Goal: Navigation & Orientation: Find specific page/section

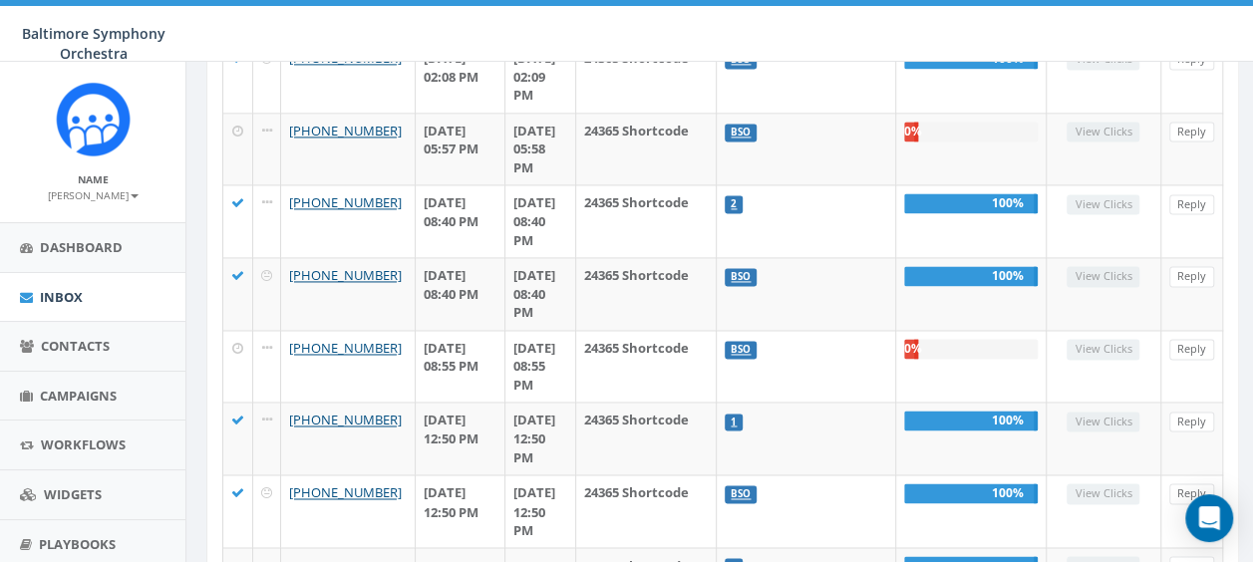
scroll to position [1666, 0]
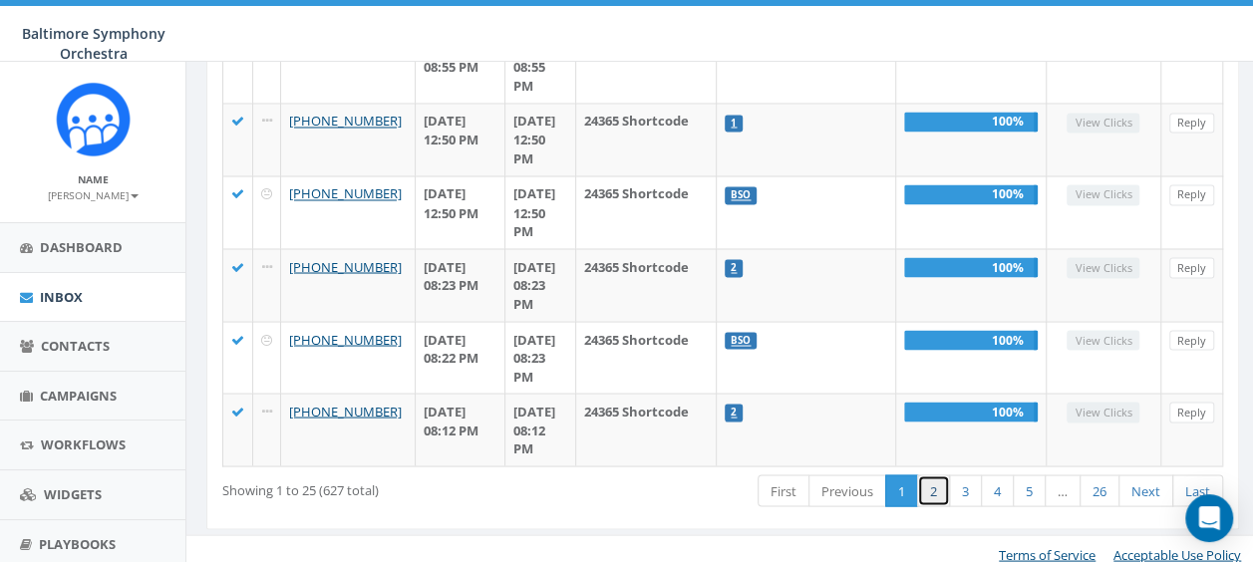
click at [931, 479] on link "2" at bounding box center [933, 490] width 33 height 33
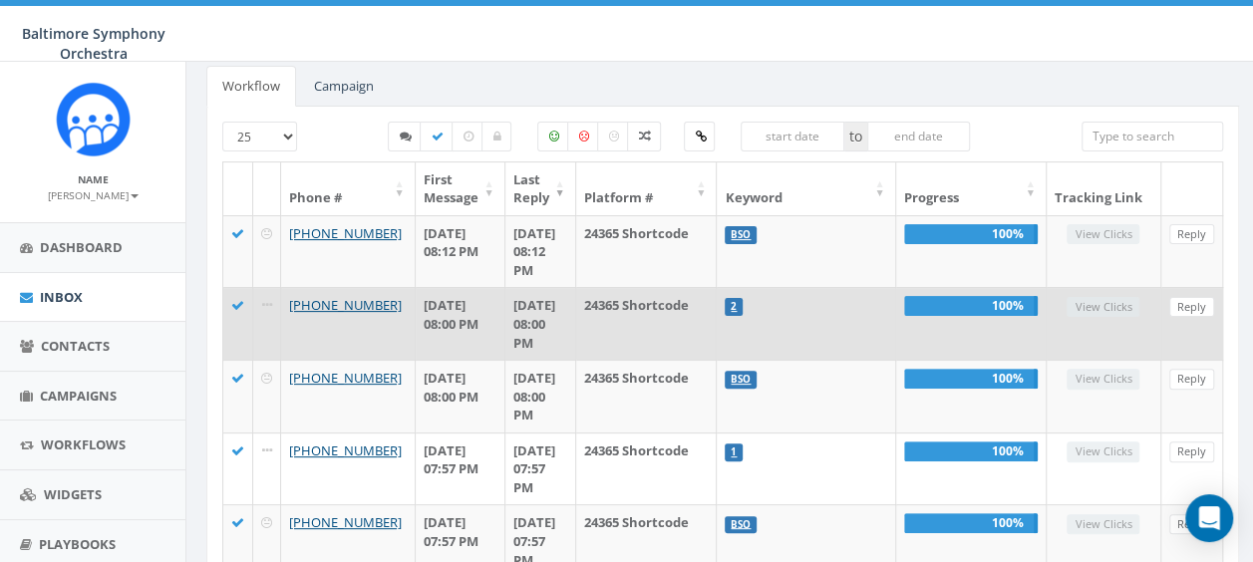
scroll to position [0, 0]
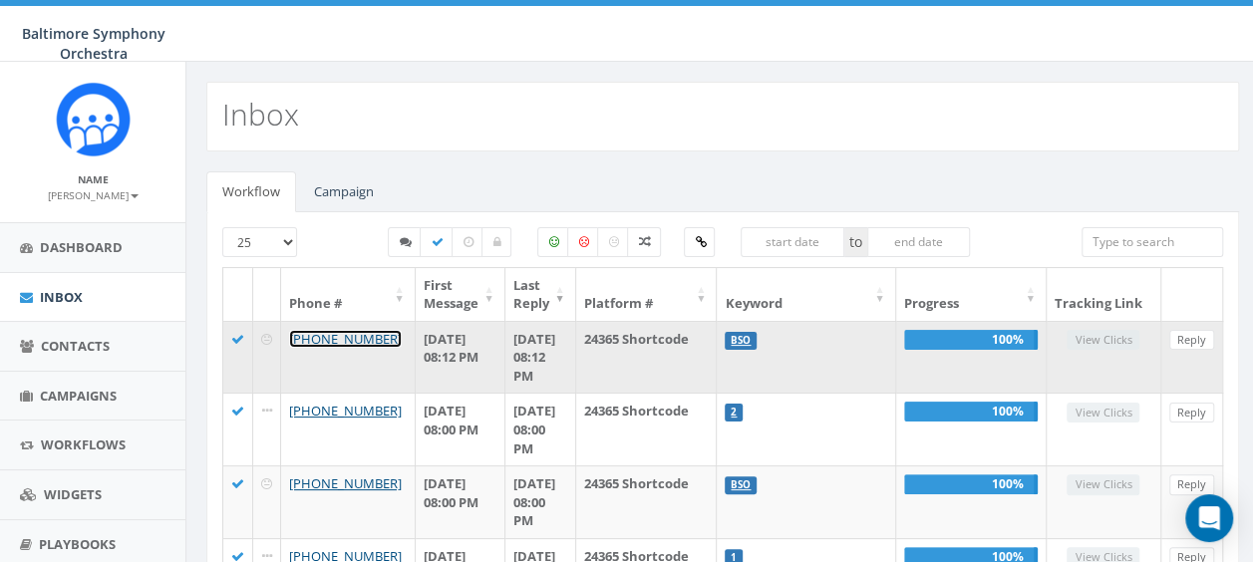
click at [313, 341] on link "[PHONE_NUMBER]" at bounding box center [345, 339] width 113 height 18
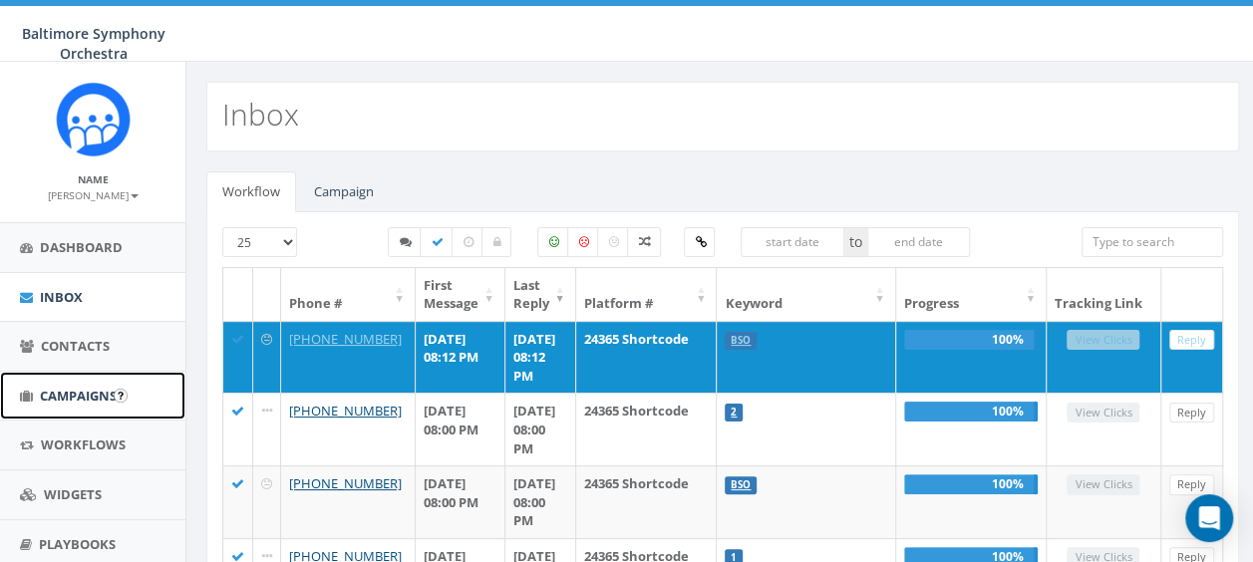
click at [75, 401] on span "Campaigns" at bounding box center [78, 396] width 77 height 18
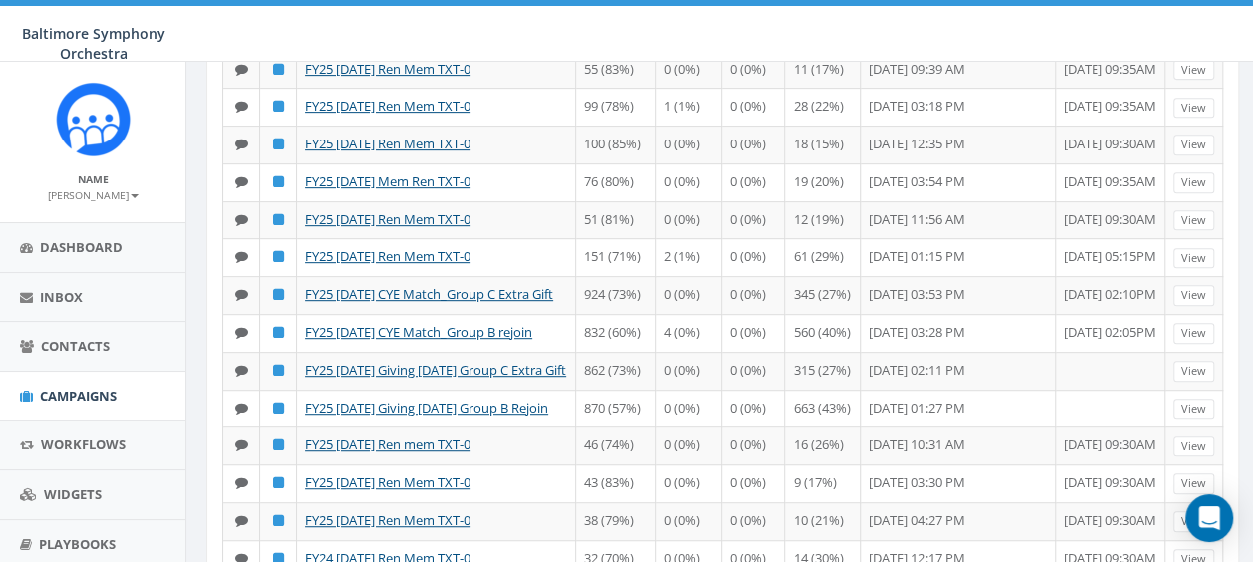
scroll to position [226, 0]
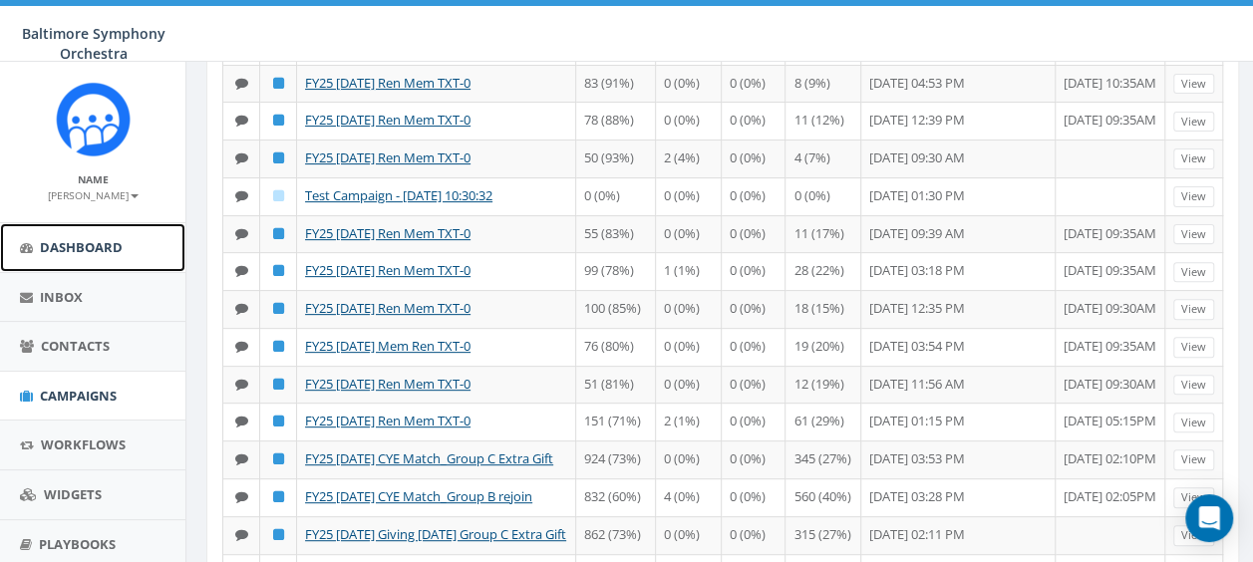
click at [107, 246] on span "Dashboard" at bounding box center [81, 247] width 83 height 18
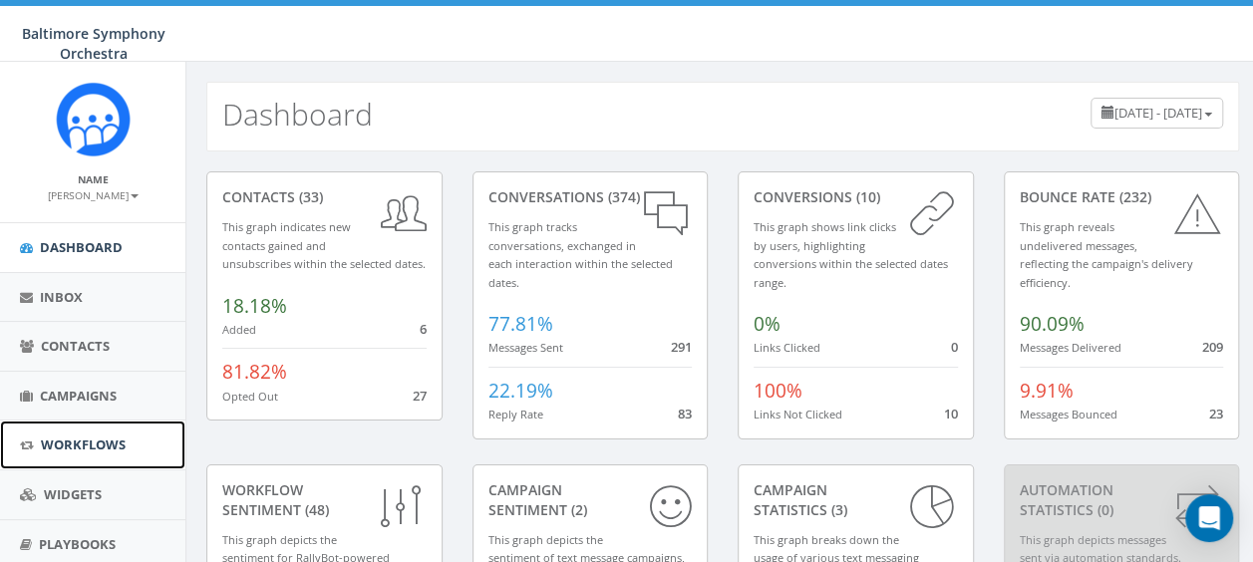
click at [87, 450] on span "Workflows" at bounding box center [83, 445] width 85 height 18
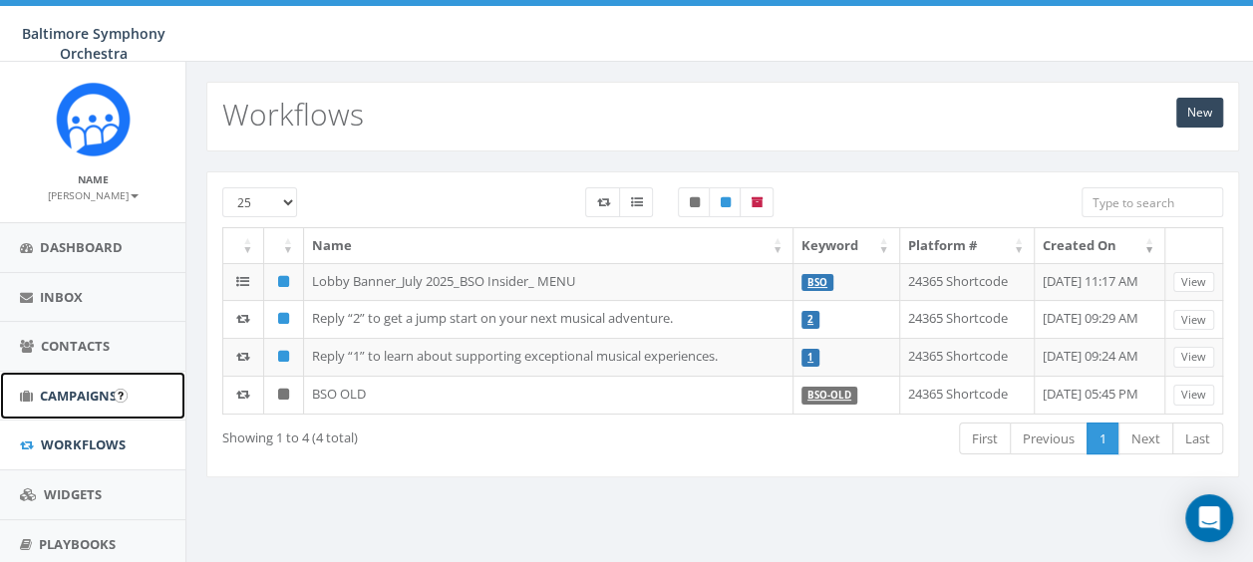
click at [71, 395] on span "Campaigns" at bounding box center [78, 396] width 77 height 18
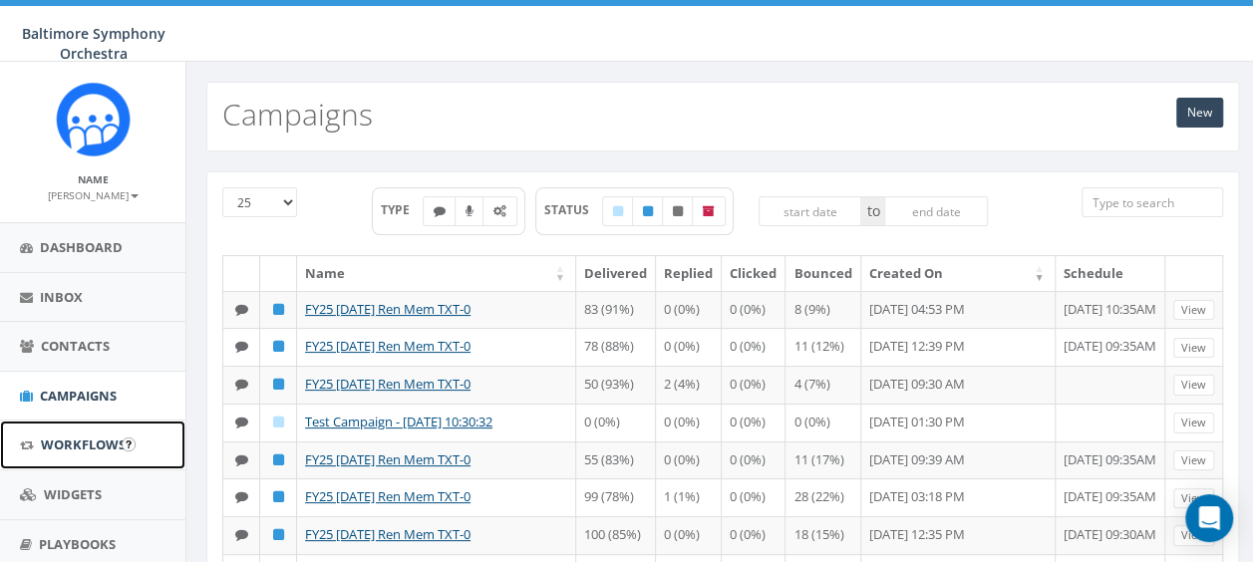
click at [63, 442] on span "Workflows" at bounding box center [83, 445] width 85 height 18
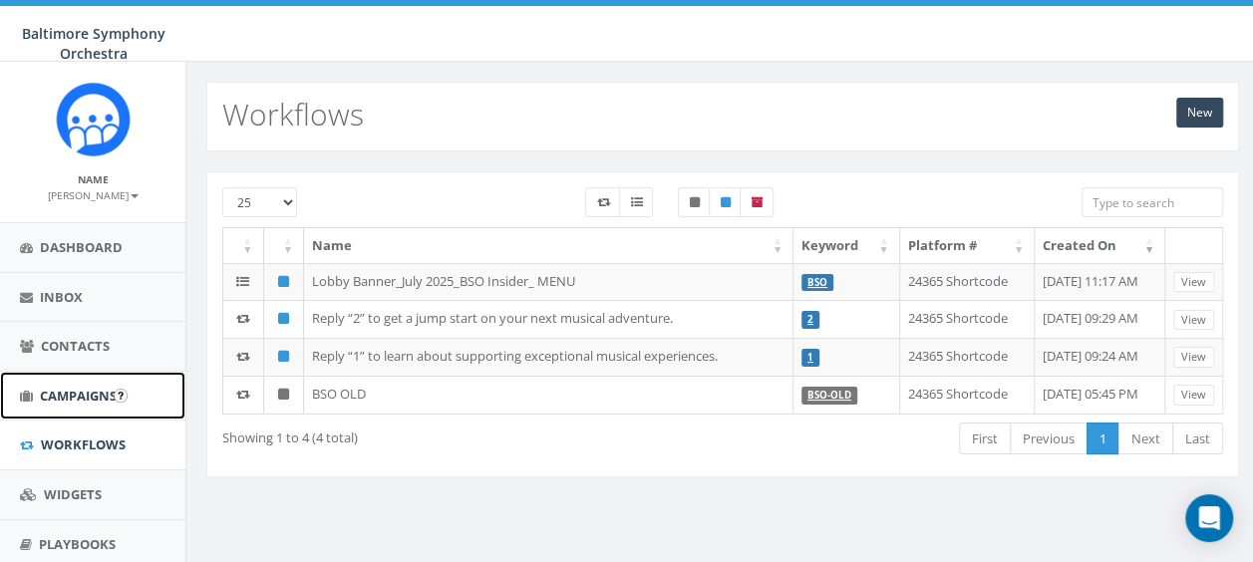
click at [54, 403] on link "Campaigns" at bounding box center [92, 396] width 185 height 49
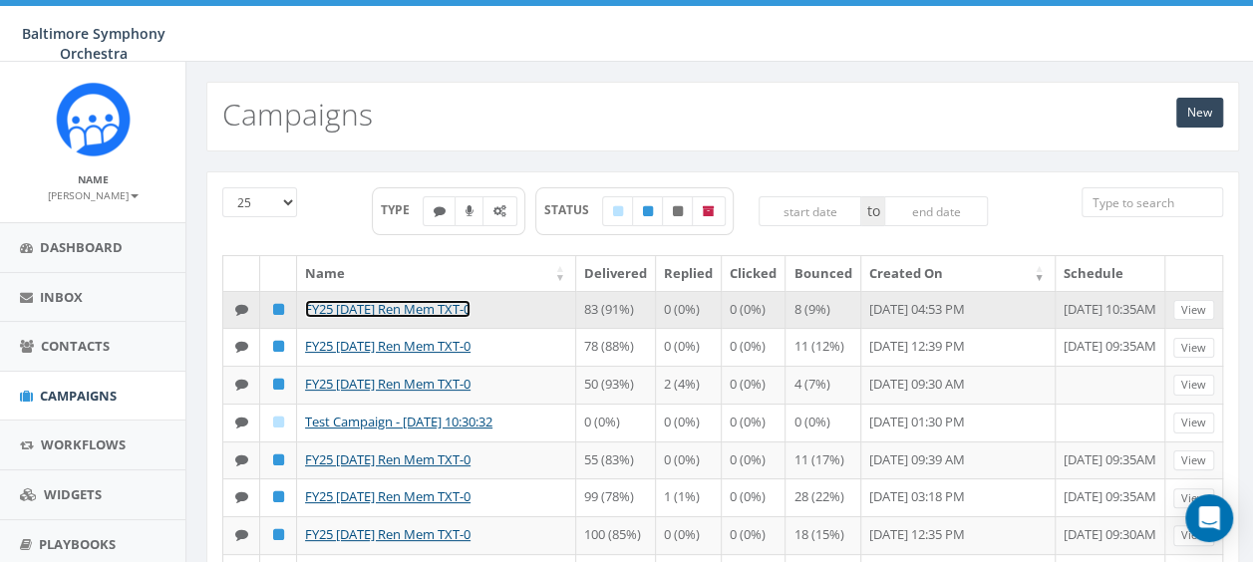
click at [394, 303] on link "FY25 [DATE] Ren Mem TXT-0" at bounding box center [387, 309] width 165 height 18
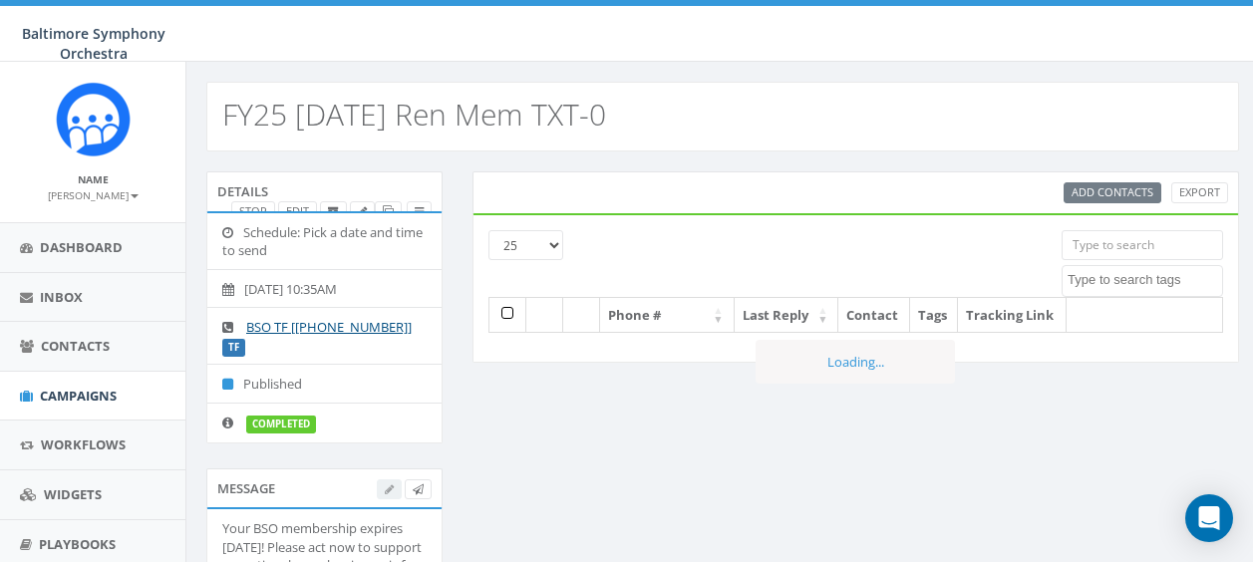
select select
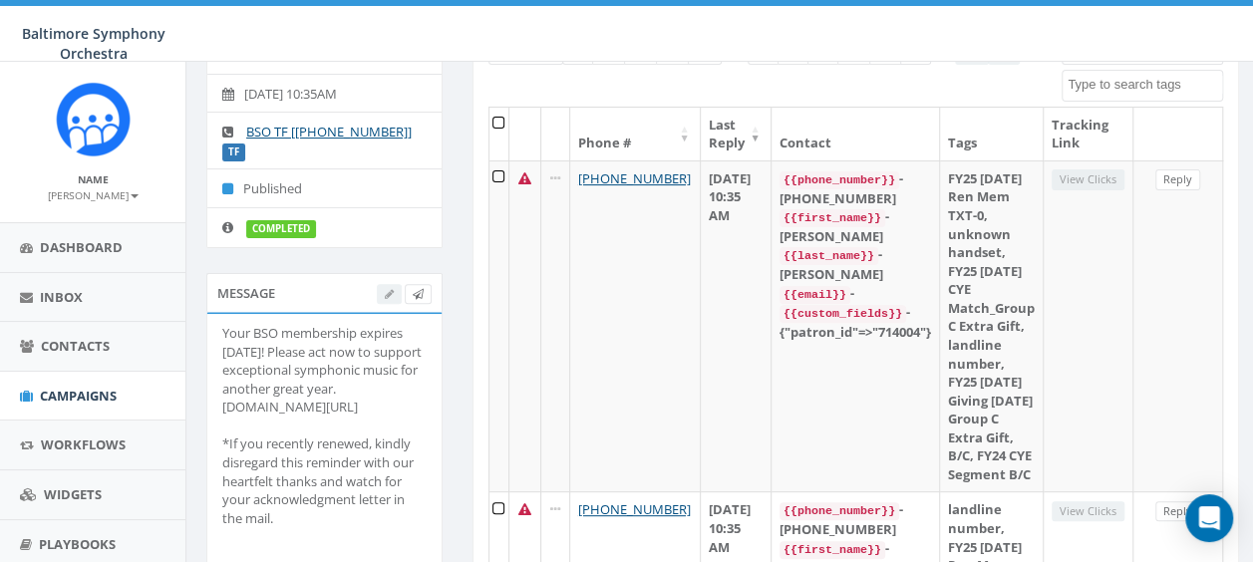
scroll to position [199, 0]
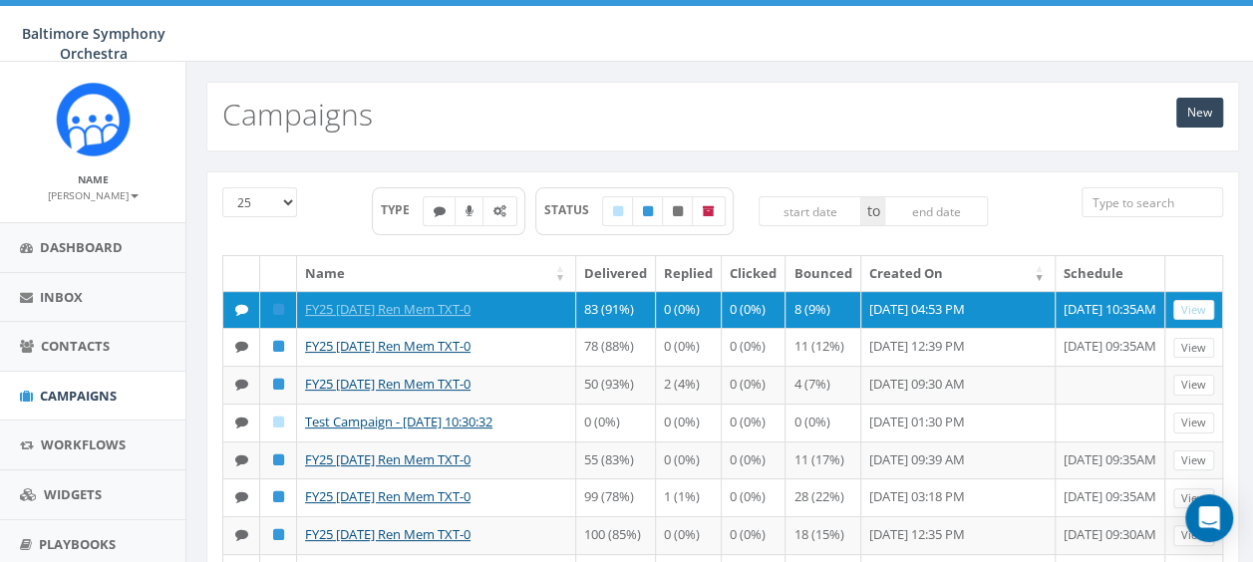
click at [767, 44] on div "Baltimore Symphony Orchestra Baltimore Symphony Orchestra Profile Sign Out 0.15…" at bounding box center [626, 31] width 1253 height 62
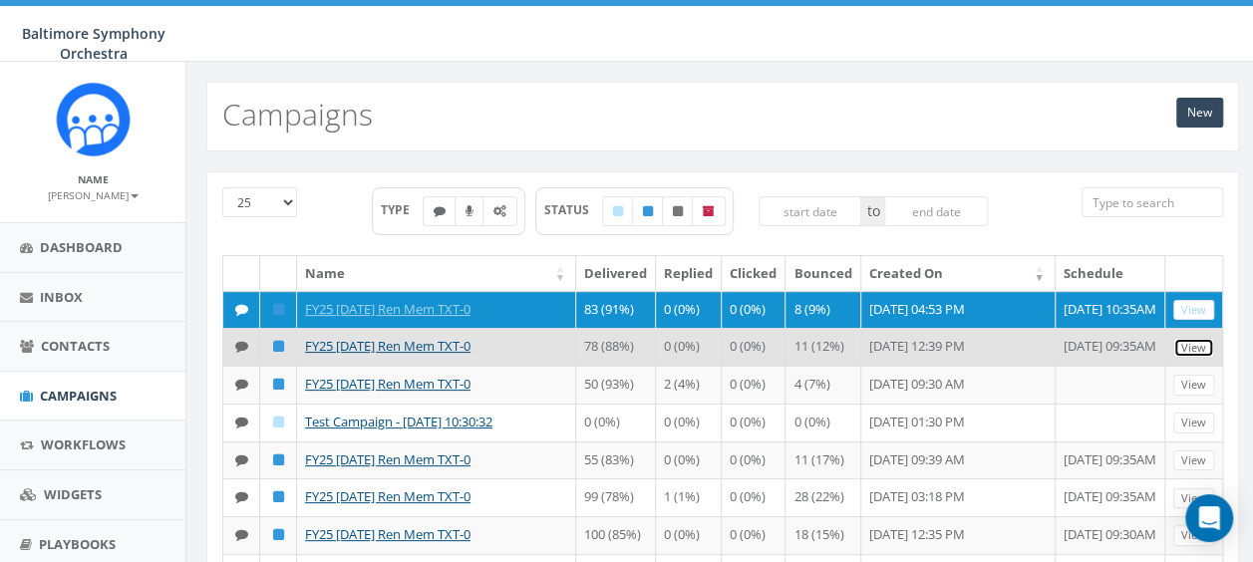
click at [1190, 354] on link "View" at bounding box center [1193, 348] width 41 height 21
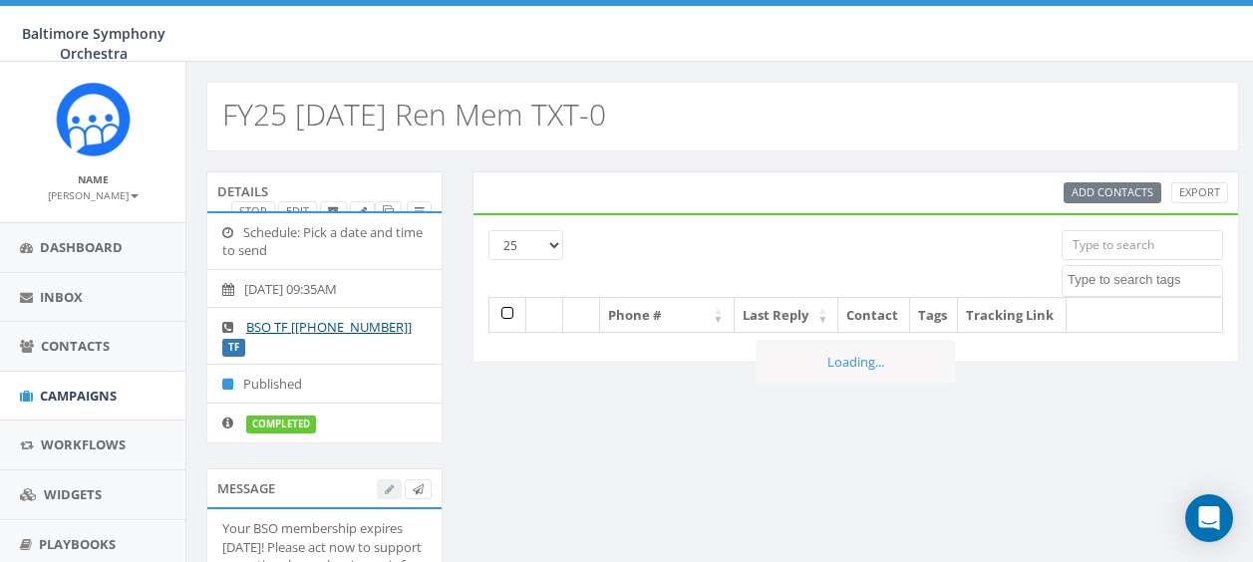
select select
